Goal: Task Accomplishment & Management: Manage account settings

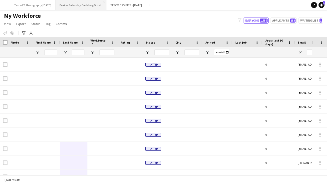
click at [90, 5] on button "Brakes Sales day Carlsberg Britvic Close" at bounding box center [81, 5] width 51 height 10
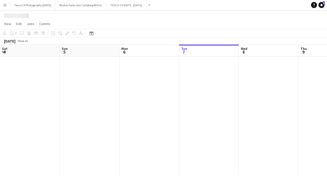
click at [7, 3] on button "Menu" at bounding box center [5, 5] width 10 height 10
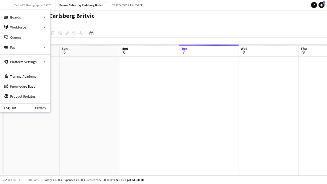
scroll to position [0, 120]
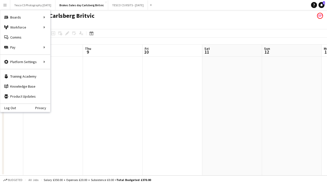
drag, startPoint x: 255, startPoint y: 107, endPoint x: -3, endPoint y: 115, distance: 258.3
click at [0, 115] on html "Menu Boards Boards Boards All jobs Status Workforce Workforce My Workforce Recr…" at bounding box center [163, 92] width 327 height 184
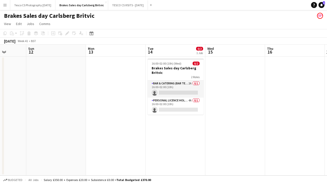
drag, startPoint x: 217, startPoint y: 137, endPoint x: 113, endPoint y: 137, distance: 104.6
click at [115, 138] on app-calendar-viewport "Wed 8 Thu 9 Fri 10 Sat 11 Sun 12 Mon 13 Tue 14 0/2 1 Job Wed 15 Thu 16 Fri 17 S…" at bounding box center [163, 110] width 327 height 131
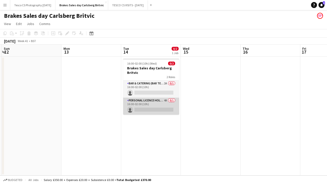
click at [146, 110] on app-card-role "Personal Licence Holder 4A 0/1 16:00-02:00 (10h) single-neutral-actions" at bounding box center [151, 106] width 56 height 17
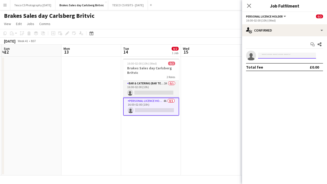
click at [269, 55] on input at bounding box center [287, 56] width 58 height 6
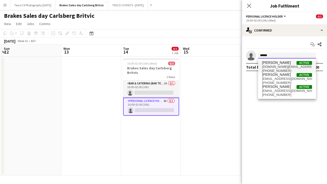
type input "******"
drag, startPoint x: 278, startPoint y: 62, endPoint x: 288, endPoint y: 64, distance: 9.9
click at [288, 64] on span "[PERSON_NAME]" at bounding box center [276, 63] width 29 height 4
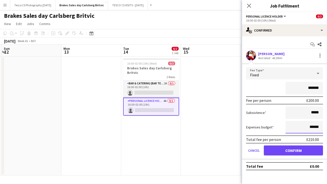
click at [314, 127] on input "******" at bounding box center [305, 127] width 38 height 13
type input "******"
click at [289, 149] on button "Confirm" at bounding box center [293, 150] width 59 height 10
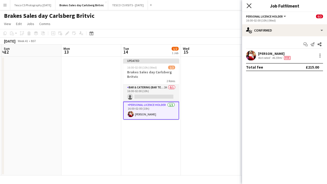
click at [250, 5] on icon "Close pop-in" at bounding box center [249, 5] width 5 height 5
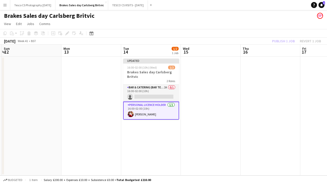
click at [265, 17] on div "Brakes Sales day Carlsberg Britvic" at bounding box center [163, 15] width 327 height 10
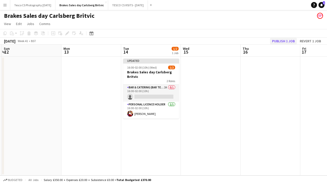
click at [286, 41] on button "Publish 1 job" at bounding box center [283, 41] width 27 height 7
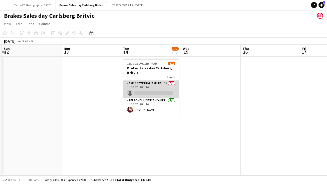
click at [167, 84] on app-card-role "Bar & Catering (Bar Tender) 2A 0/1 16:00-02:00 (10h) single-neutral-actions" at bounding box center [151, 89] width 56 height 17
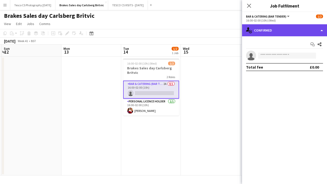
click at [321, 29] on div "single-neutral-actions-check-2 Confirmed" at bounding box center [284, 30] width 85 height 12
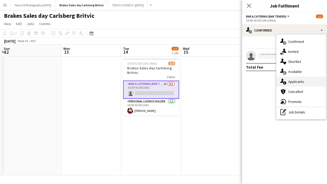
click at [298, 80] on span "Applicants" at bounding box center [297, 81] width 16 height 5
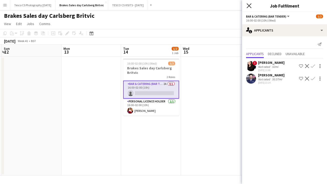
click at [249, 6] on icon "Close pop-in" at bounding box center [249, 5] width 5 height 5
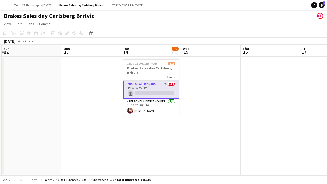
click at [5, 5] on app-icon "Menu" at bounding box center [5, 5] width 4 height 4
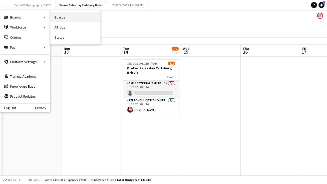
click at [74, 16] on link "Boards" at bounding box center [76, 17] width 50 height 10
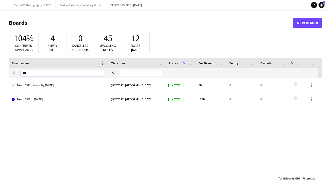
click at [38, 72] on input "***" at bounding box center [63, 73] width 84 height 6
type input "*"
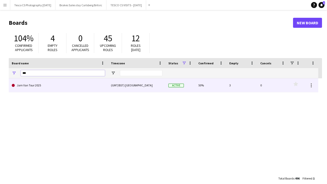
type input "***"
click at [44, 88] on link "Jam Van Tour 2025" at bounding box center [58, 85] width 93 height 14
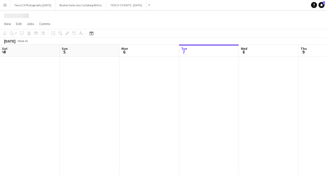
scroll to position [0, 120]
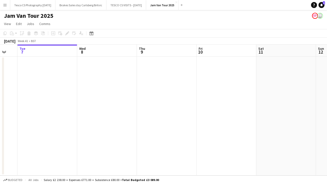
drag, startPoint x: 219, startPoint y: 120, endPoint x: 48, endPoint y: 107, distance: 172.2
click at [40, 110] on app-calendar-viewport "Sat 4 Sun 5 Mon 6 Tue 7 Wed 8 Thu 9 Fri 10 Sat 11 Sun 12 Mon 13 Tue 14 1/2 1 Jo…" at bounding box center [163, 110] width 327 height 131
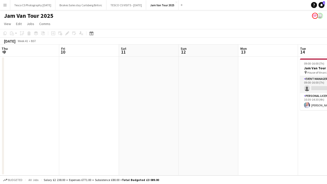
drag, startPoint x: 257, startPoint y: 131, endPoint x: 26, endPoint y: 138, distance: 231.5
click at [33, 140] on app-calendar-viewport "Mon 6 Tue 7 Wed 8 Thu 9 Fri 10 Sat 11 Sun 12 Mon 13 Tue 14 1/2 1 Job Wed 15 1/2…" at bounding box center [163, 110] width 327 height 131
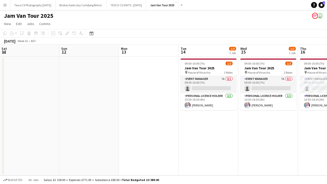
scroll to position [0, 165]
